Goal: Task Accomplishment & Management: Manage account settings

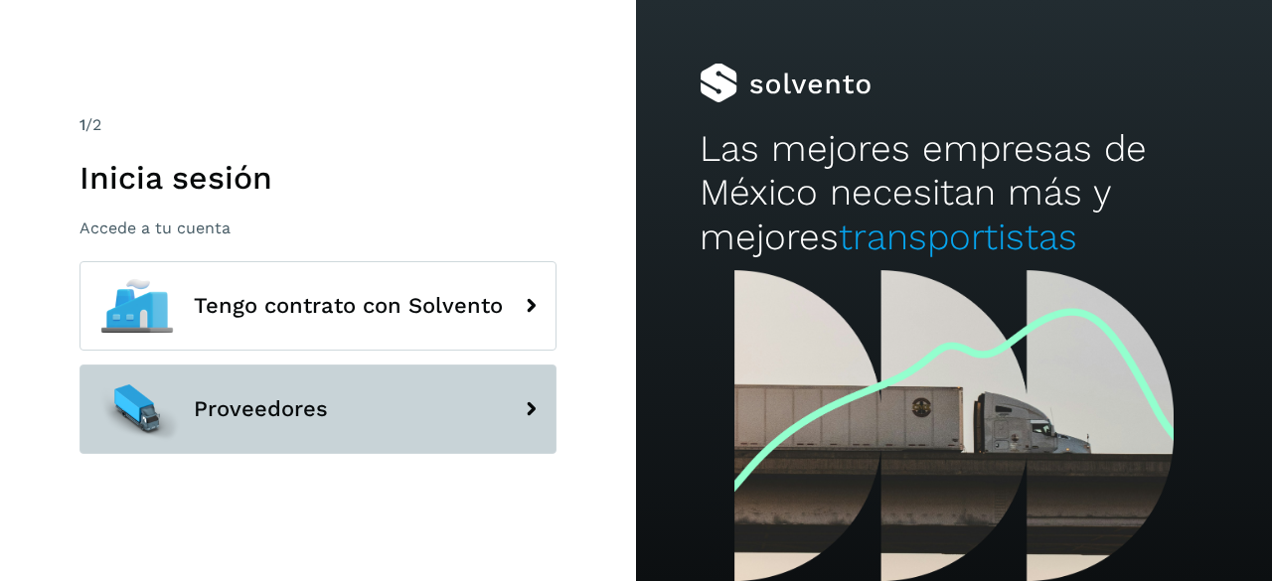
click at [422, 418] on button "Proveedores" at bounding box center [317, 409] width 477 height 89
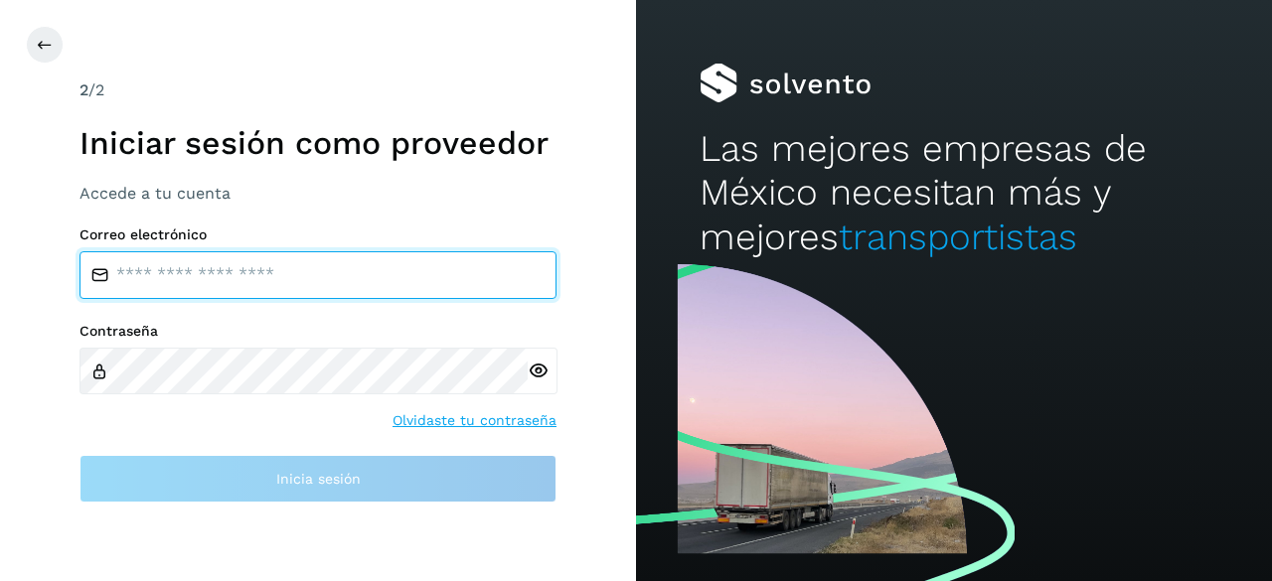
click at [219, 282] on input "email" at bounding box center [317, 275] width 477 height 48
type input "**********"
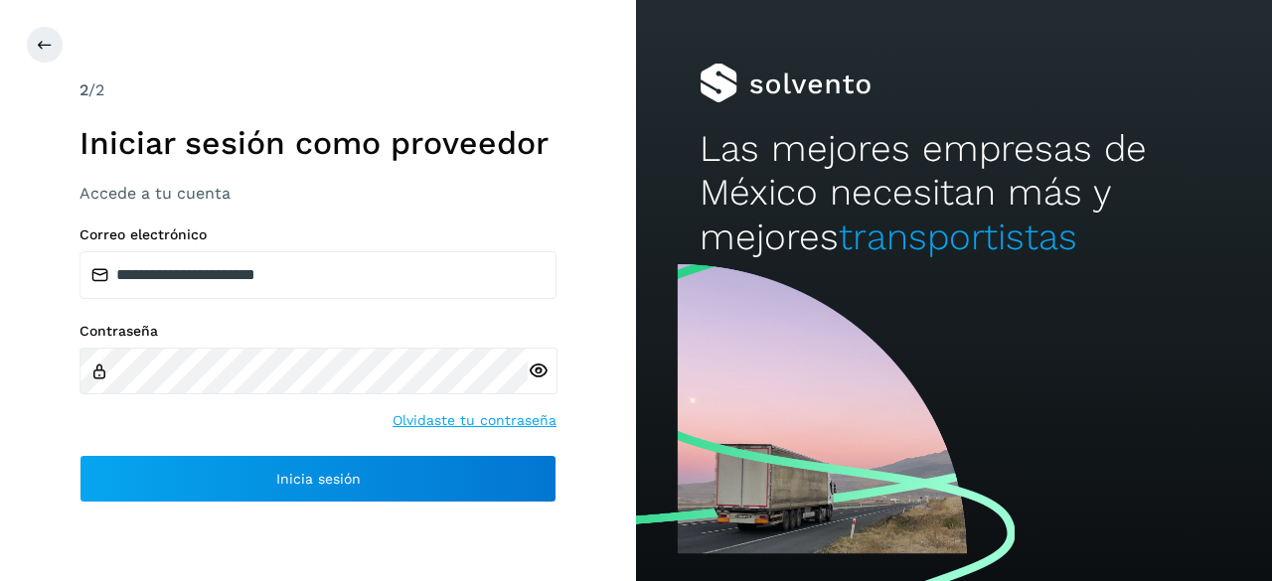
click at [211, 452] on div "**********" at bounding box center [317, 365] width 477 height 276
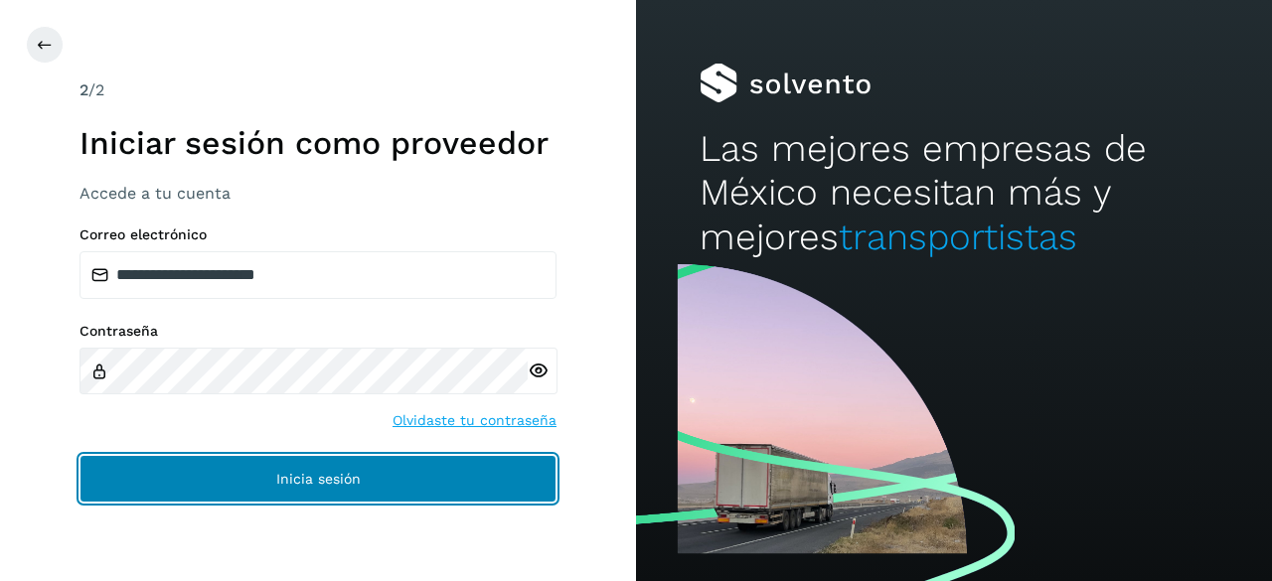
click at [201, 474] on button "Inicia sesión" at bounding box center [317, 479] width 477 height 48
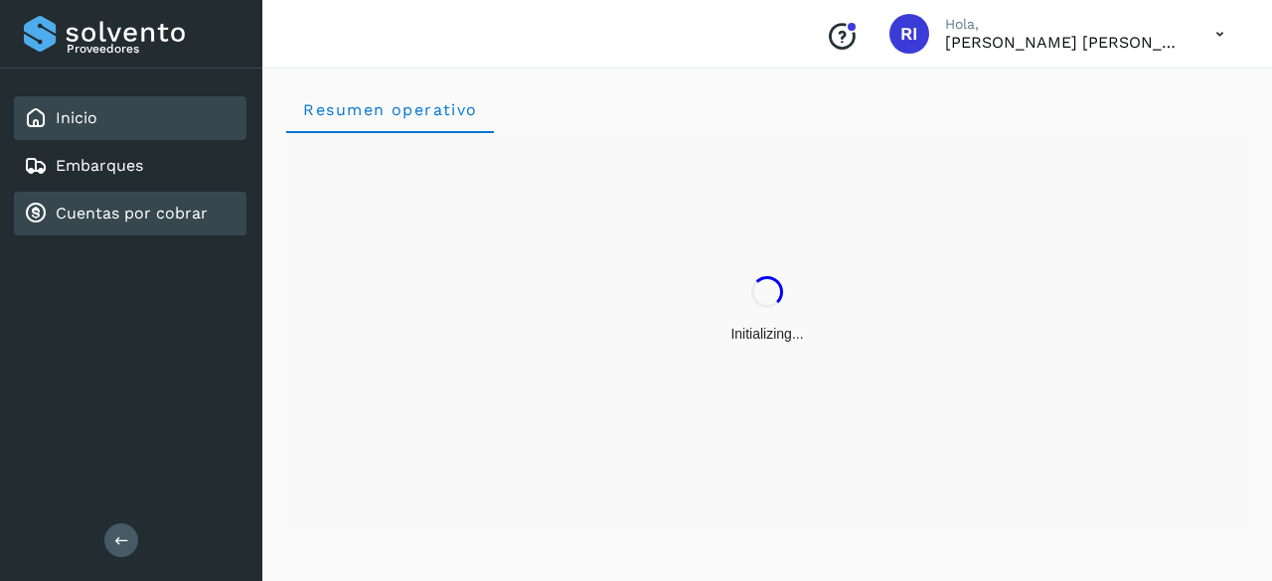
click at [169, 226] on div "Cuentas por cobrar" at bounding box center [130, 214] width 232 height 44
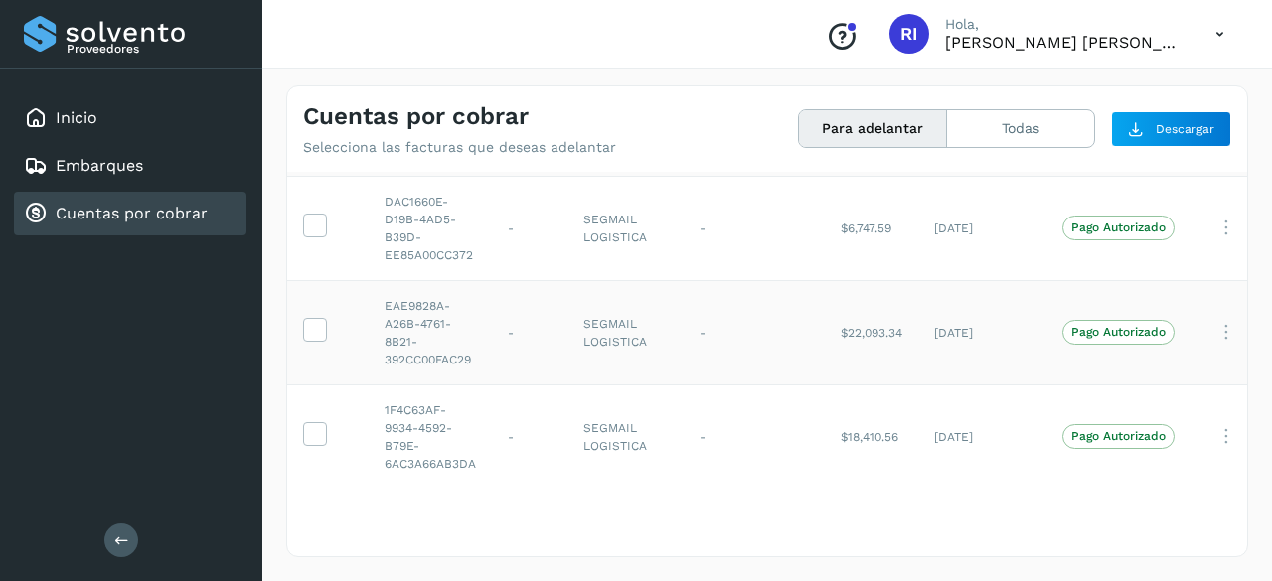
scroll to position [79, 0]
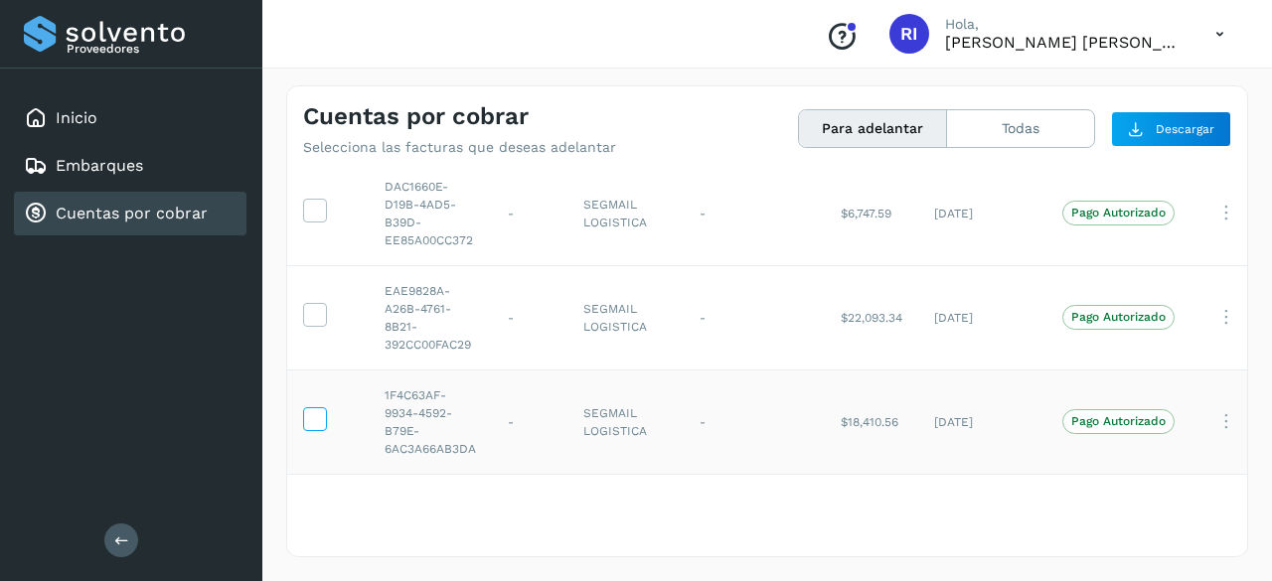
click at [307, 407] on icon at bounding box center [314, 417] width 21 height 21
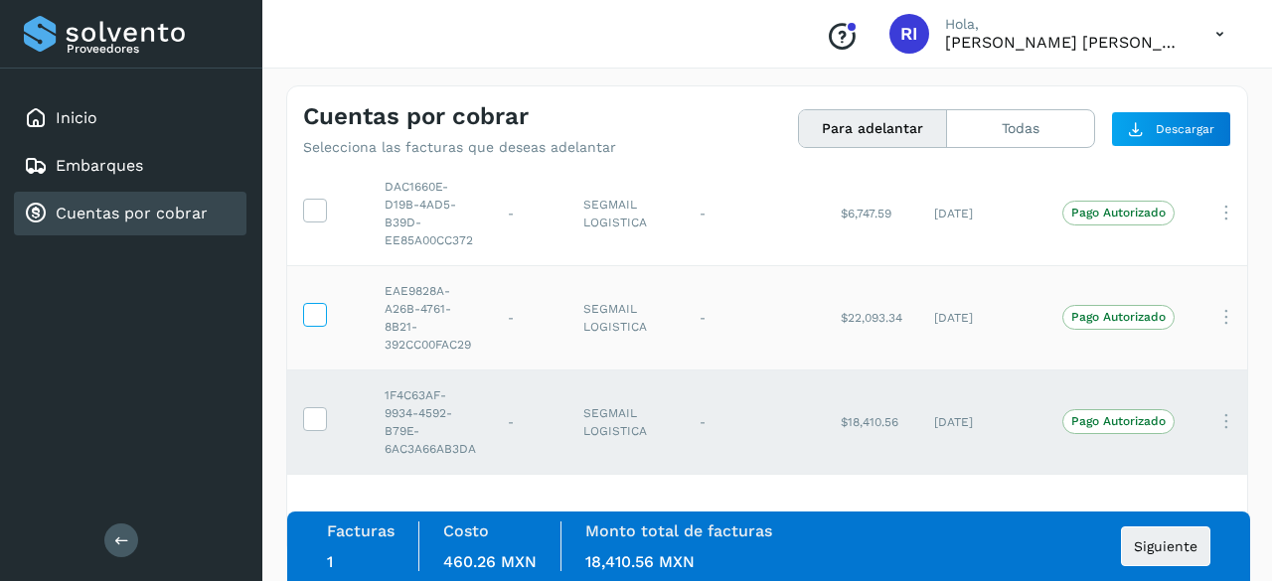
click at [311, 303] on icon at bounding box center [314, 313] width 21 height 21
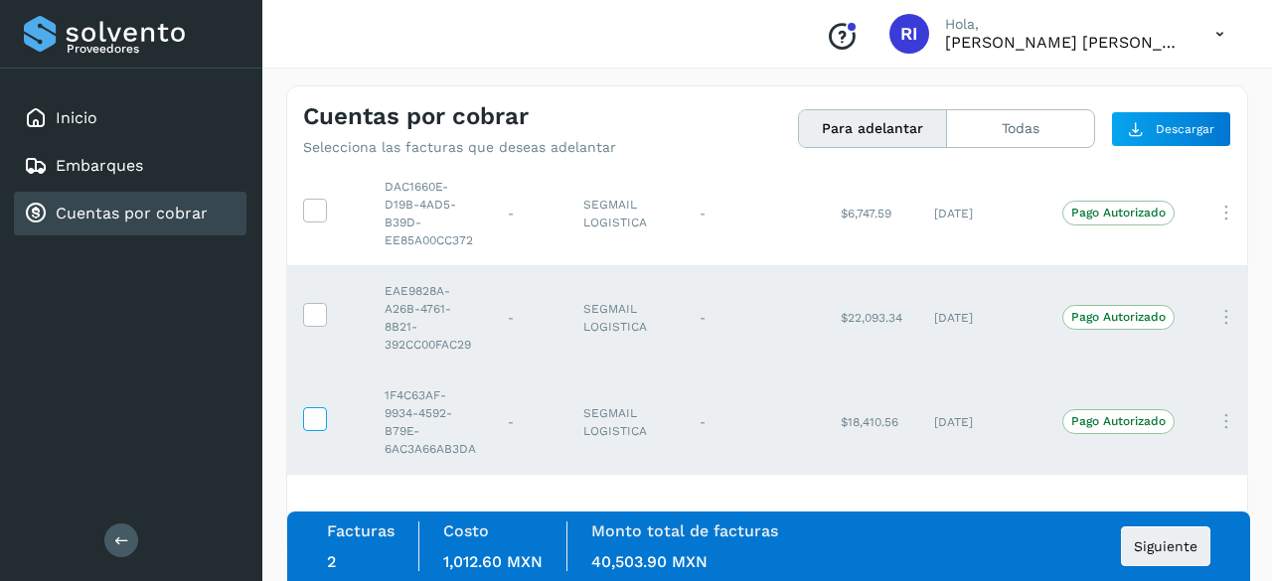
click at [303, 407] on label at bounding box center [315, 419] width 24 height 24
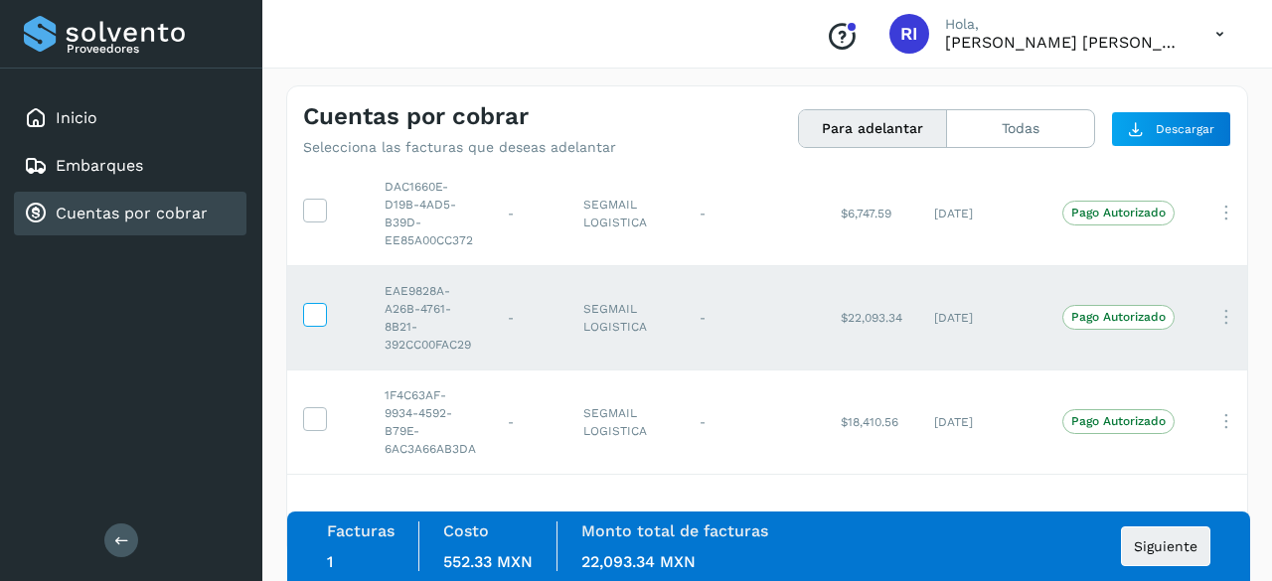
click at [306, 303] on icon at bounding box center [314, 313] width 21 height 21
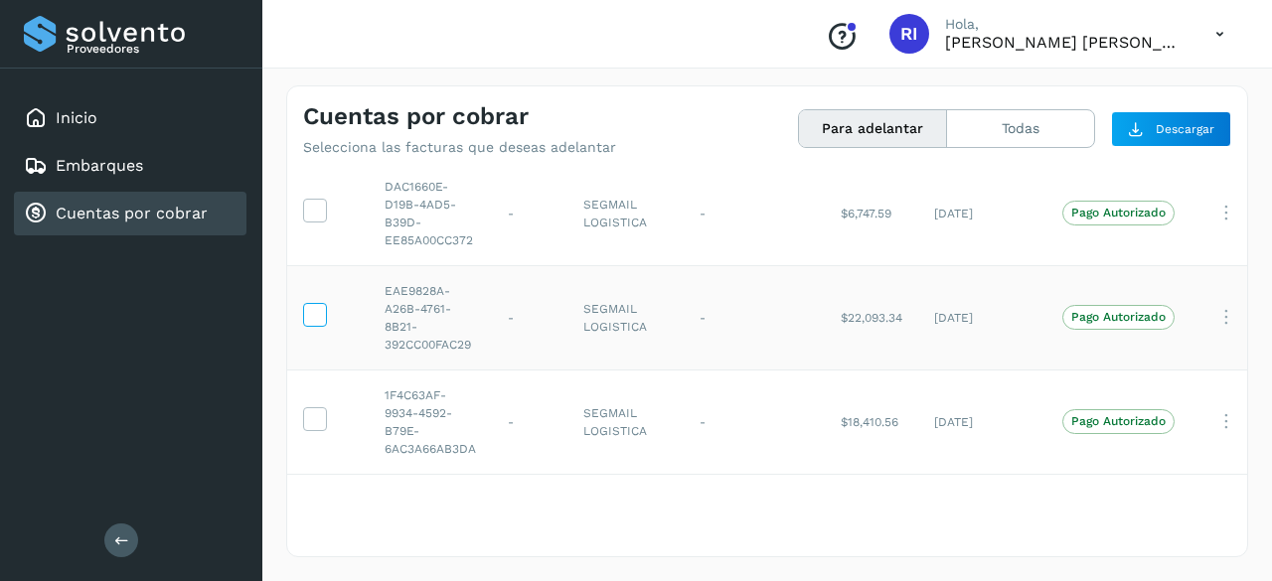
click at [314, 307] on icon at bounding box center [314, 313] width 21 height 21
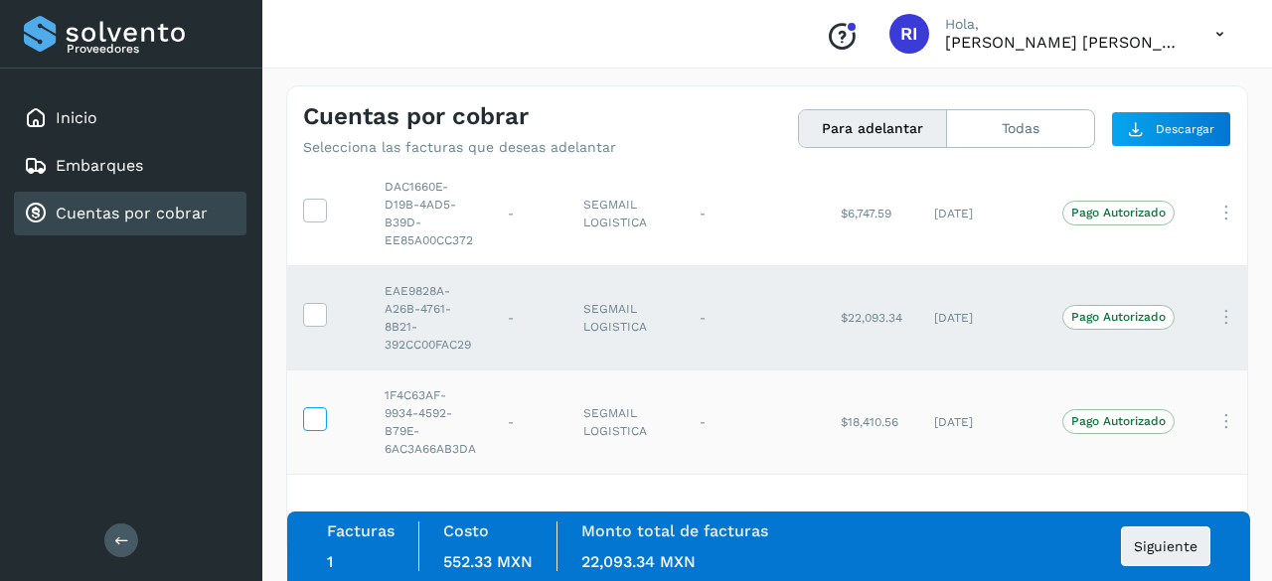
click at [308, 407] on icon at bounding box center [314, 417] width 21 height 21
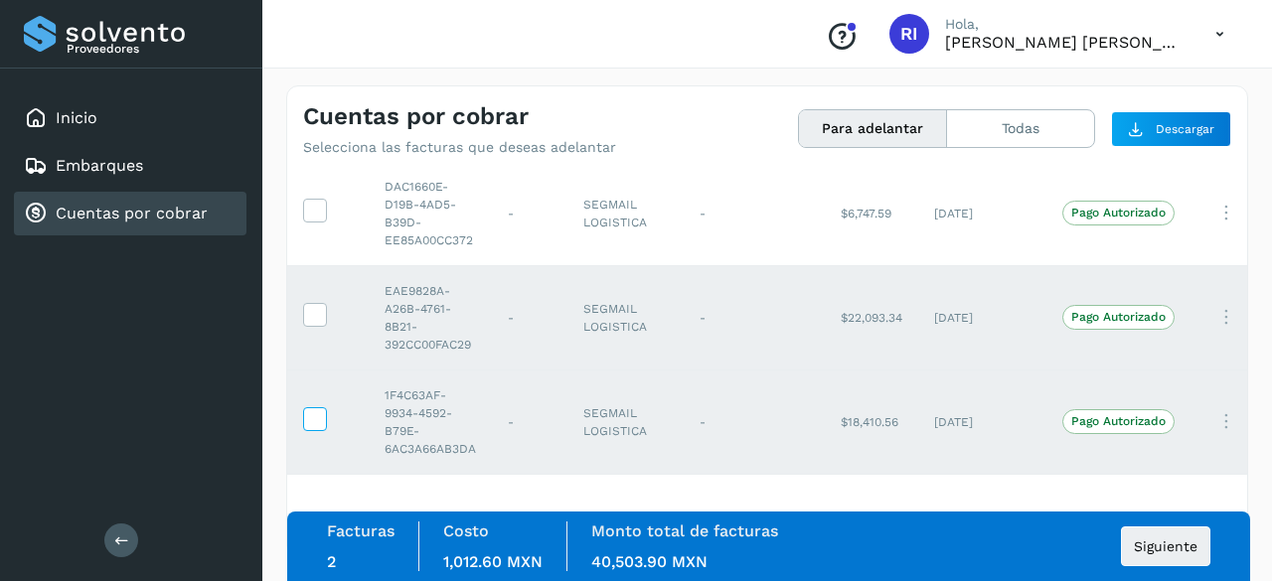
scroll to position [0, 0]
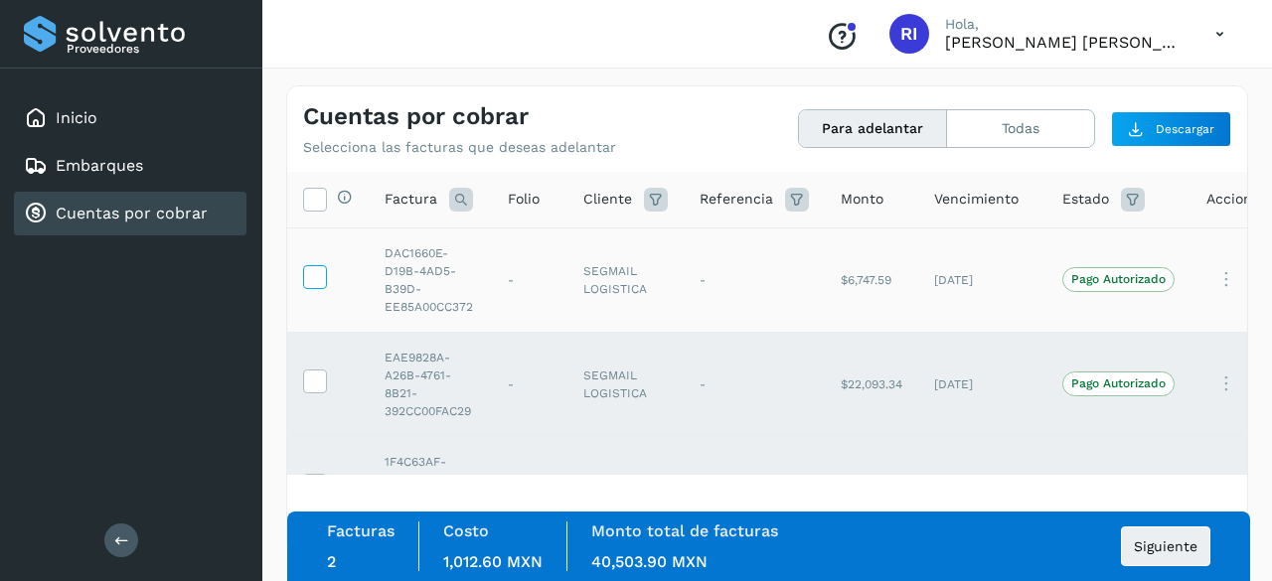
click at [314, 288] on label at bounding box center [315, 277] width 24 height 24
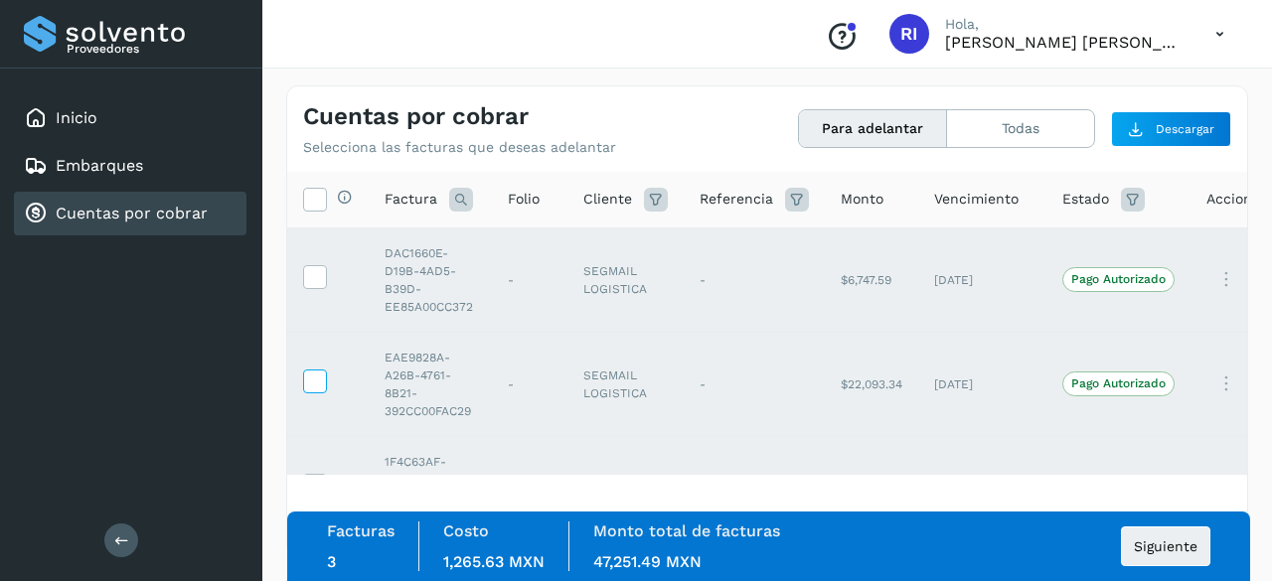
click at [314, 377] on icon at bounding box center [314, 380] width 21 height 21
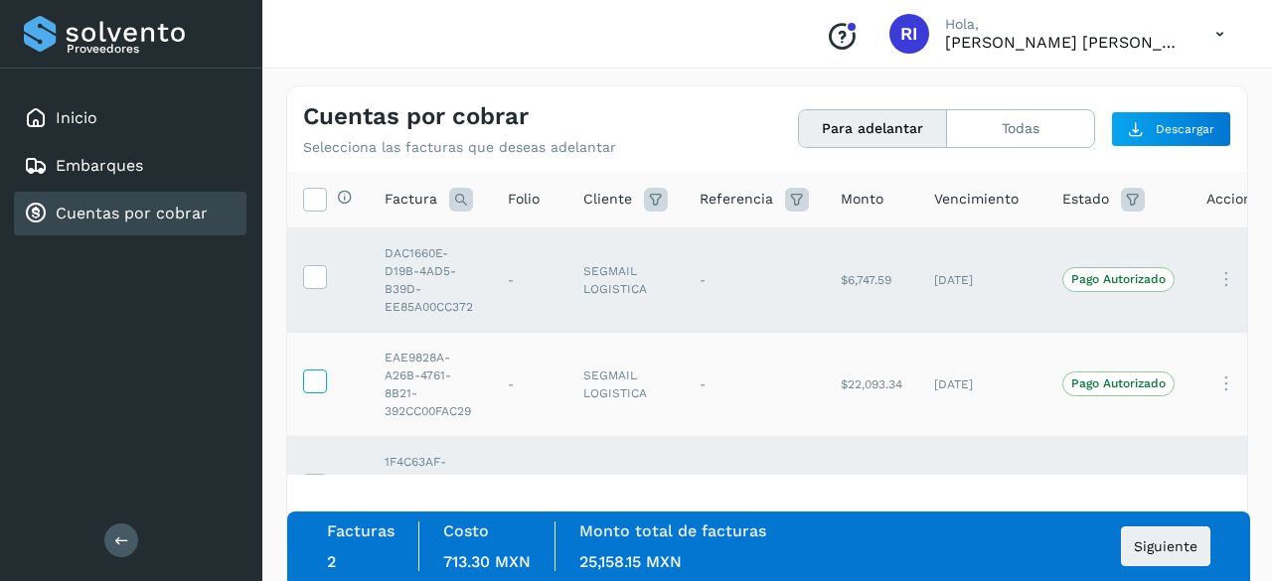
scroll to position [79, 0]
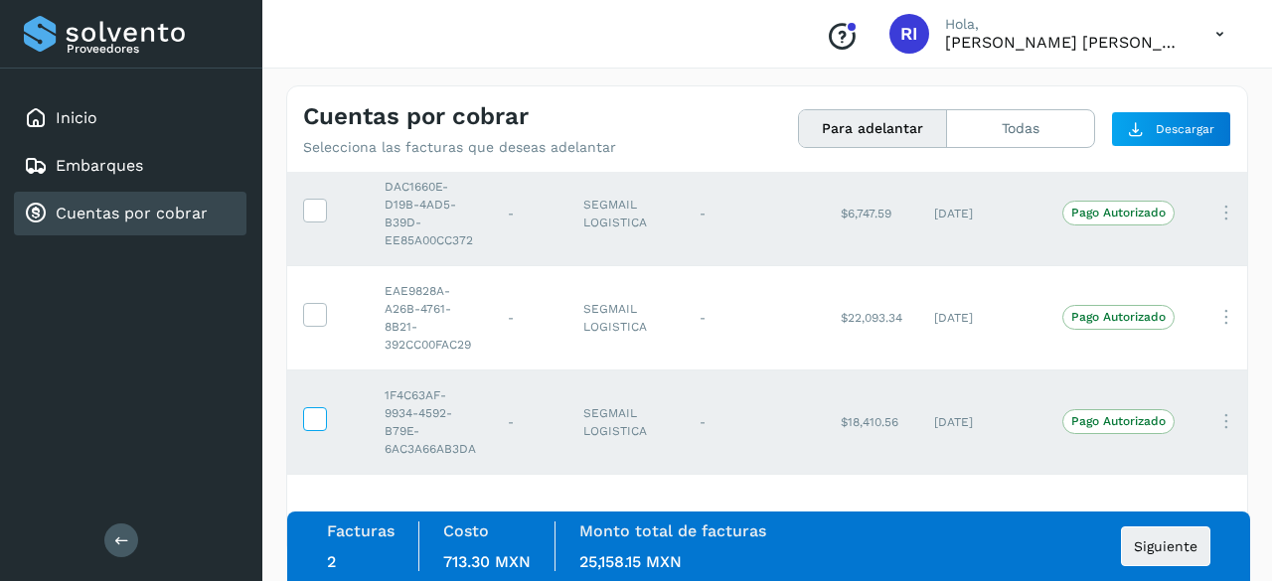
click at [324, 407] on icon at bounding box center [314, 417] width 21 height 21
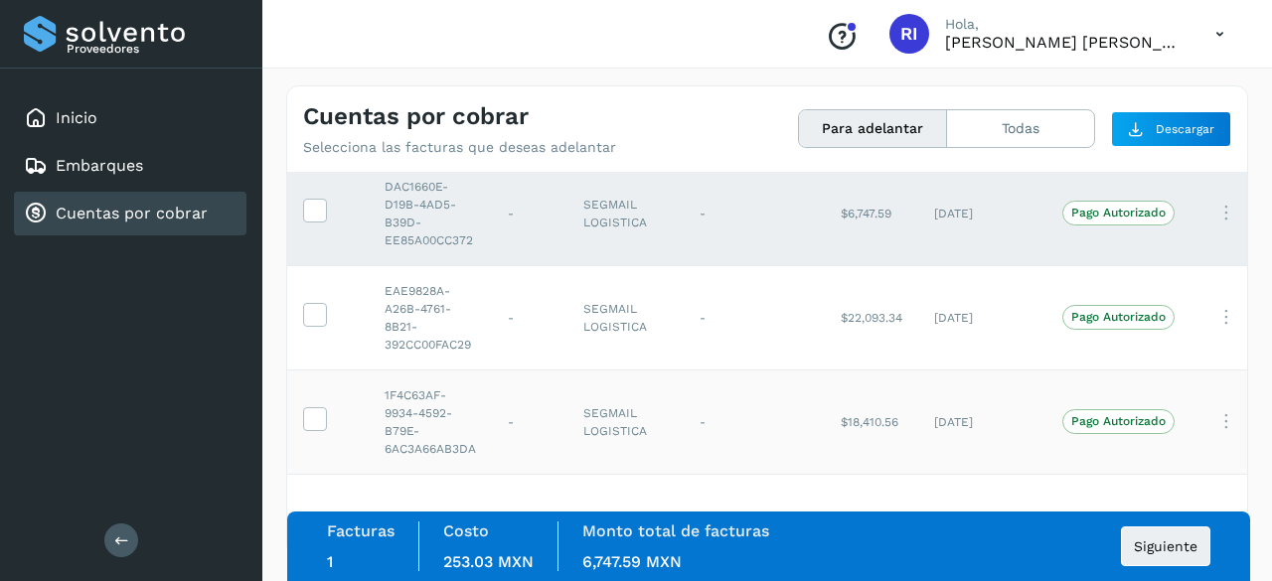
scroll to position [0, 0]
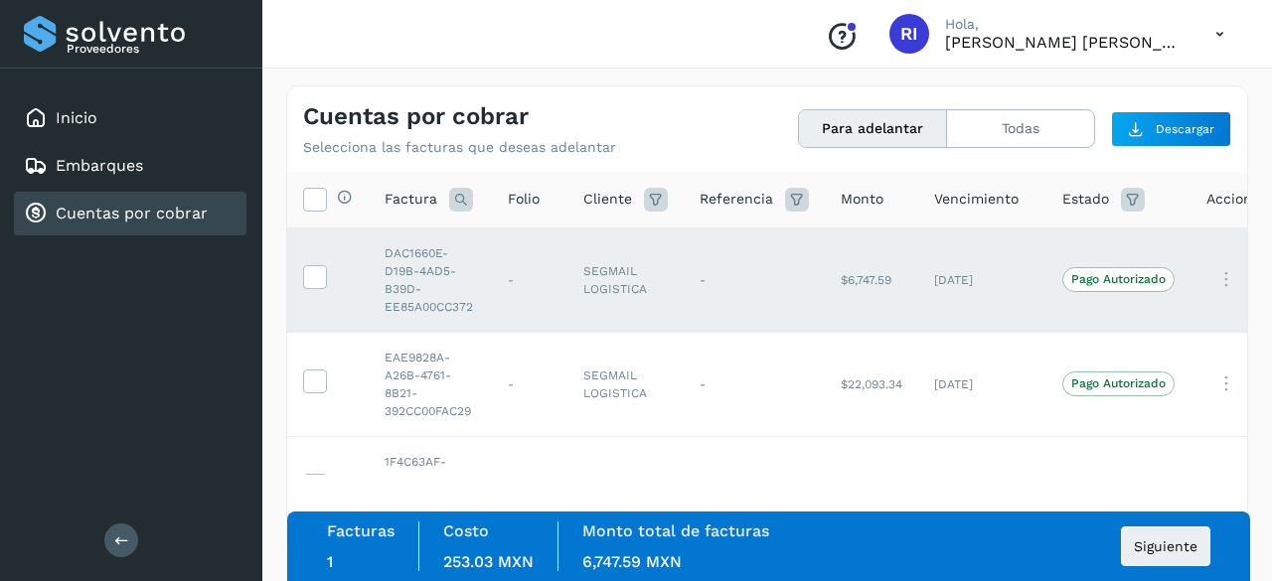
click at [1228, 29] on icon at bounding box center [1219, 34] width 41 height 41
click at [1168, 89] on div "Cerrar sesión" at bounding box center [1120, 90] width 236 height 38
